Goal: Book appointment/travel/reservation

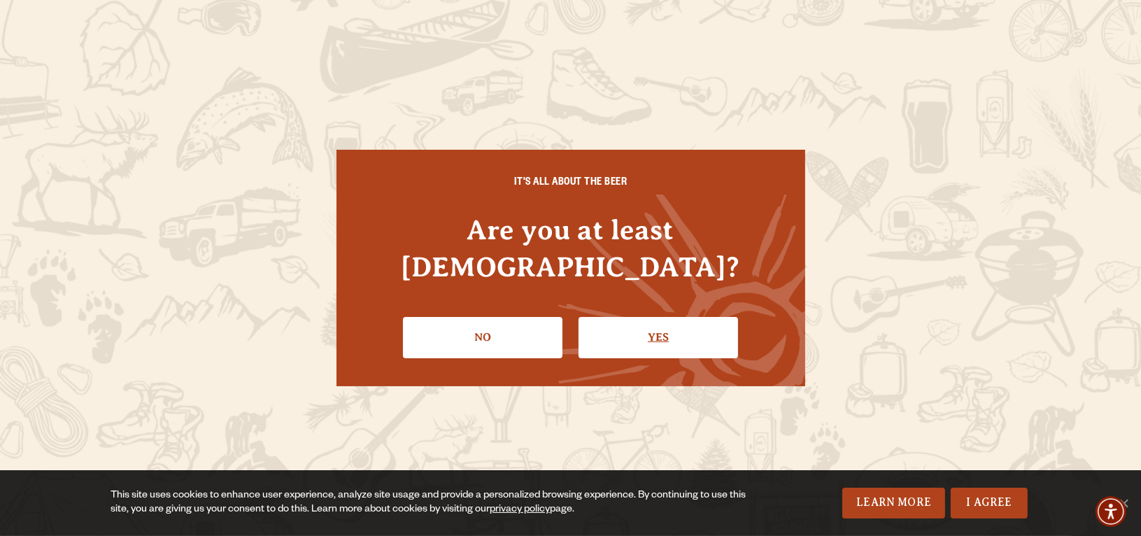
click at [601, 317] on link "Yes" at bounding box center [657, 337] width 159 height 41
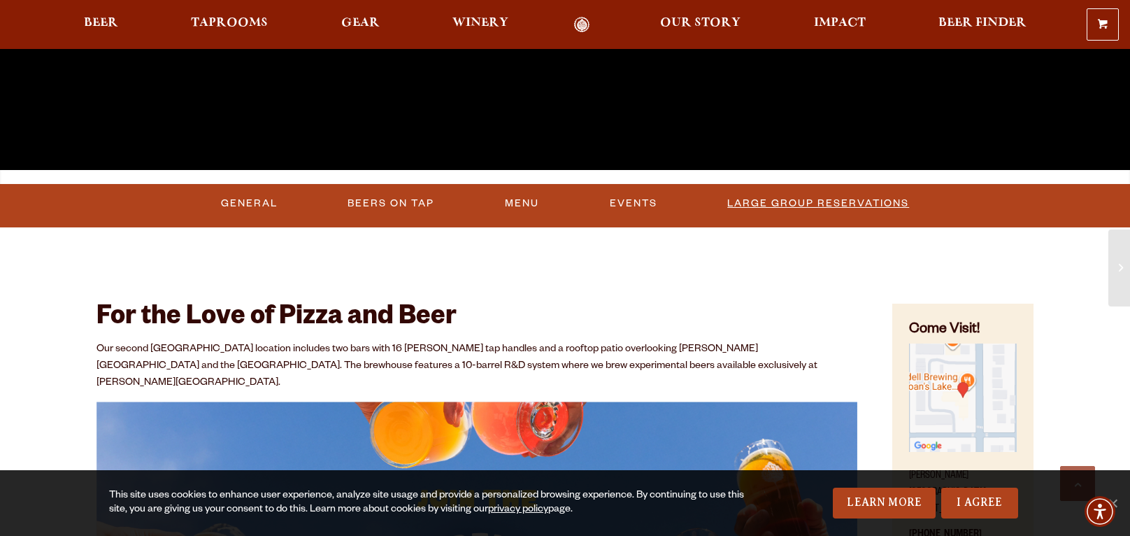
scroll to position [490, 0]
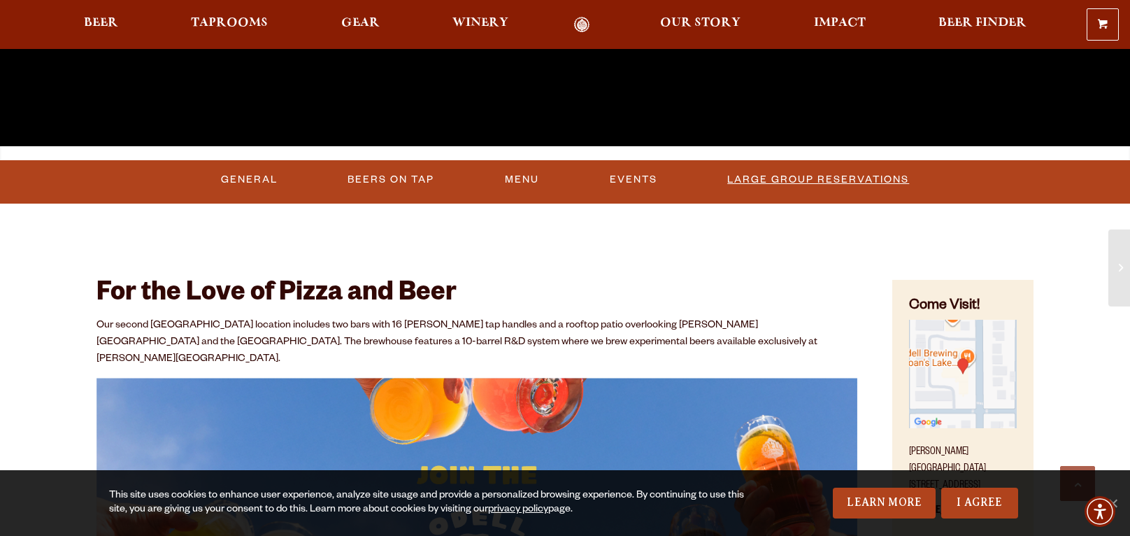
click at [831, 171] on link "Large Group Reservations" at bounding box center [818, 180] width 193 height 32
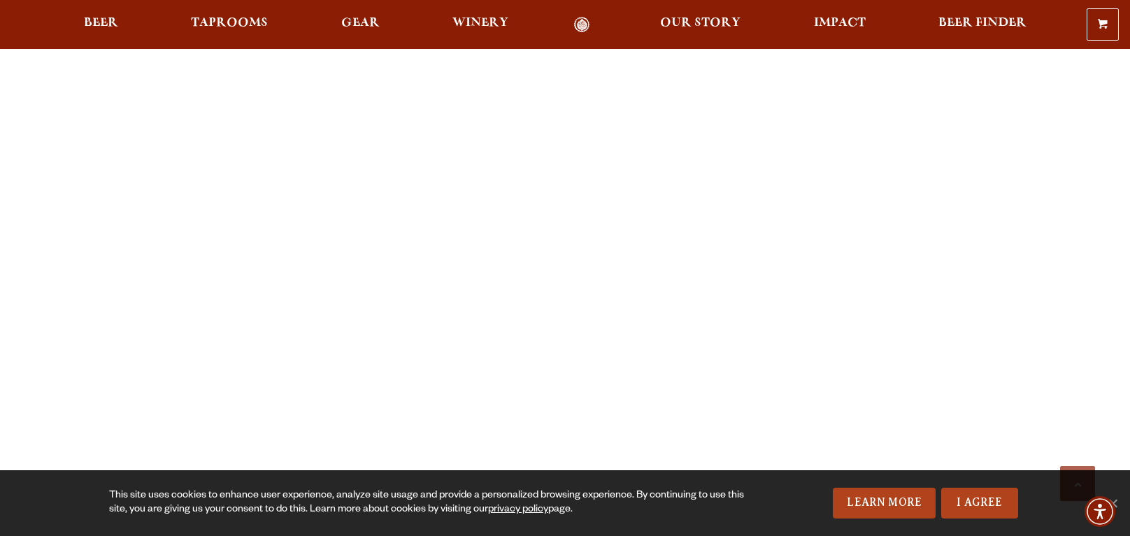
scroll to position [1399, 0]
